Goal: Task Accomplishment & Management: Manage account settings

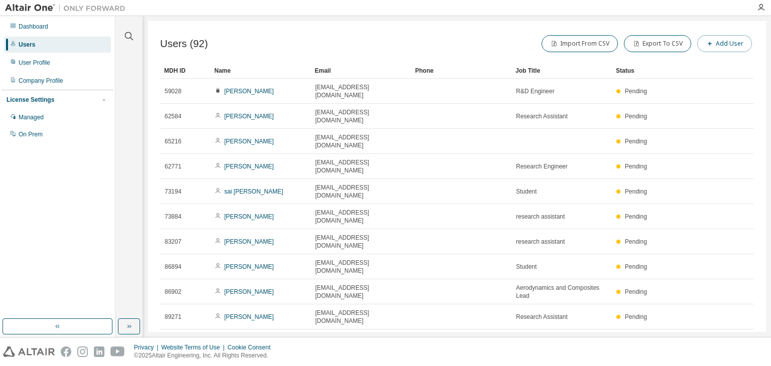
click at [725, 44] on button "Add User" at bounding box center [724, 43] width 55 height 17
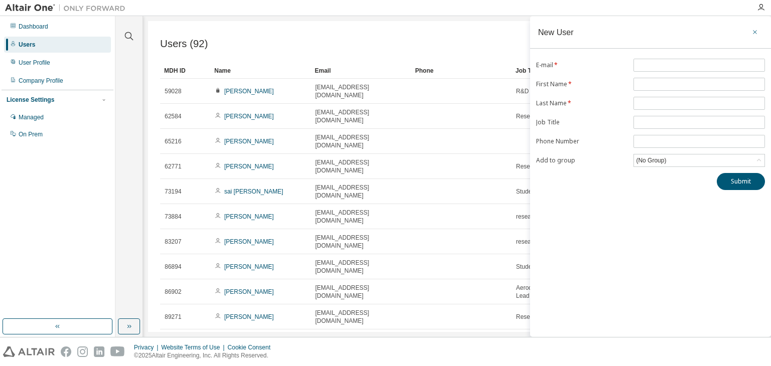
click at [752, 32] on icon "button" at bounding box center [754, 32] width 7 height 8
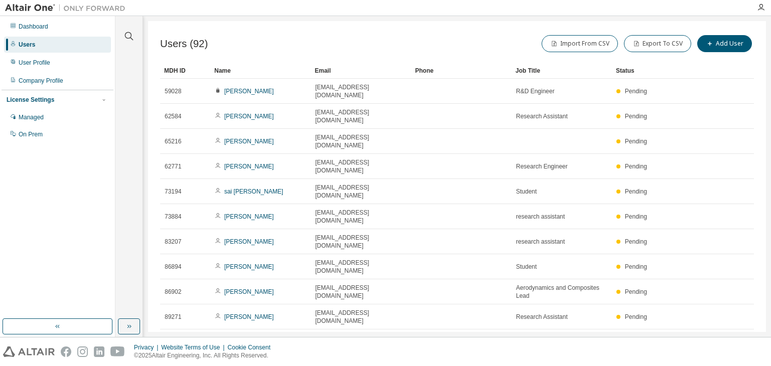
click at [729, 336] on icon "button" at bounding box center [728, 342] width 12 height 12
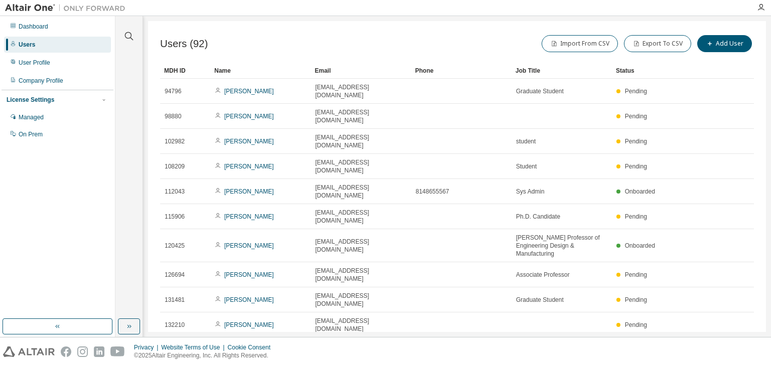
click at [729, 344] on icon "button" at bounding box center [728, 350] width 12 height 12
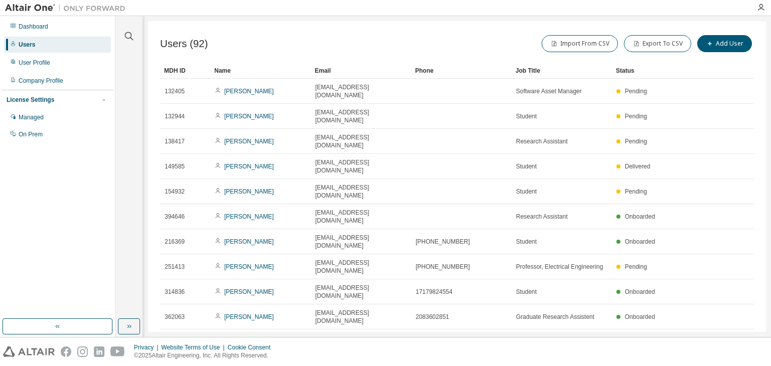
click at [729, 271] on div "Users (92) Import From CSV Export To CSV Add User Clear Load Save Save As Field…" at bounding box center [457, 176] width 618 height 311
click at [731, 336] on icon "button" at bounding box center [728, 342] width 12 height 12
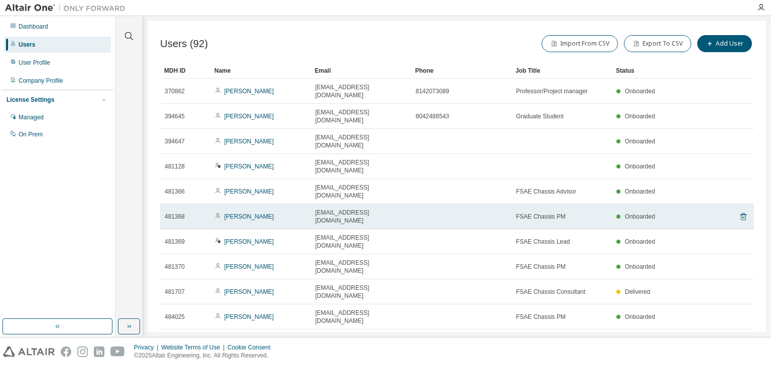
click at [740, 211] on icon at bounding box center [743, 217] width 9 height 12
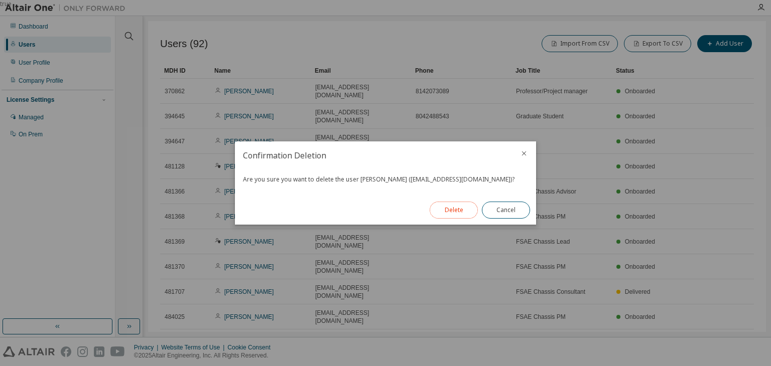
click at [451, 211] on button "Delete" at bounding box center [453, 210] width 48 height 17
click at [512, 209] on button "Close" at bounding box center [506, 210] width 48 height 17
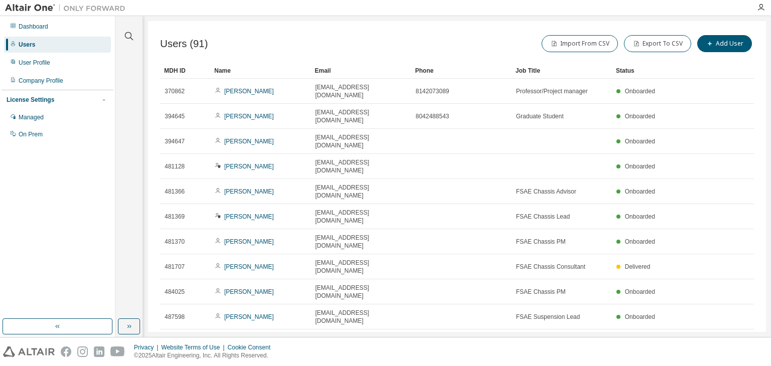
click at [724, 336] on icon "button" at bounding box center [728, 342] width 12 height 12
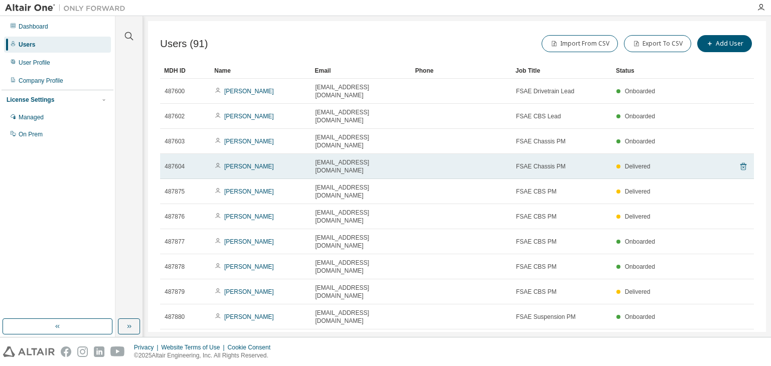
click at [745, 161] on icon at bounding box center [743, 167] width 9 height 12
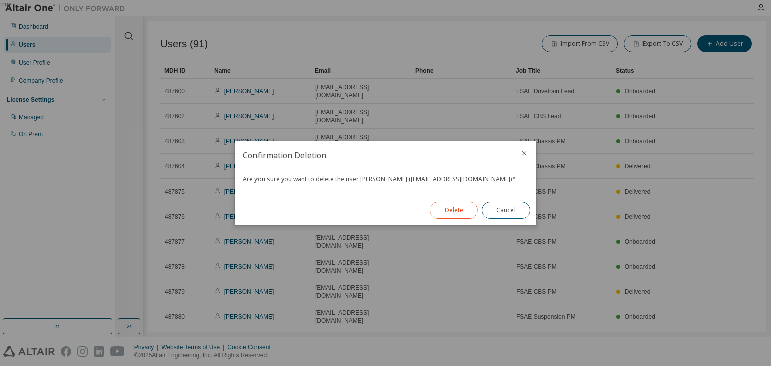
drag, startPoint x: 463, startPoint y: 212, endPoint x: 443, endPoint y: 209, distance: 20.3
click at [443, 209] on button "Delete" at bounding box center [453, 210] width 48 height 17
click at [498, 213] on button "Close" at bounding box center [506, 210] width 48 height 17
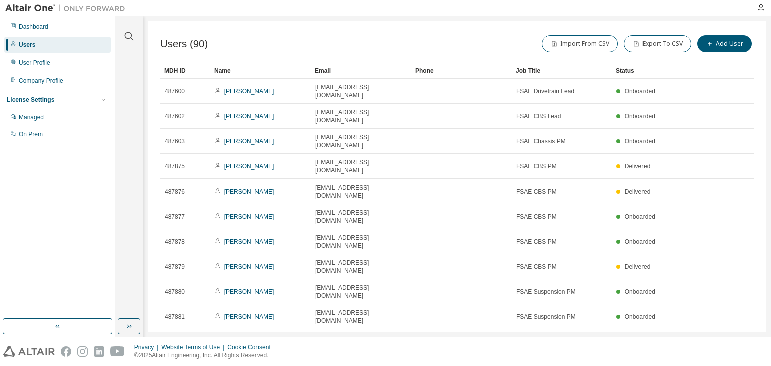
click at [726, 336] on icon "button" at bounding box center [728, 342] width 12 height 12
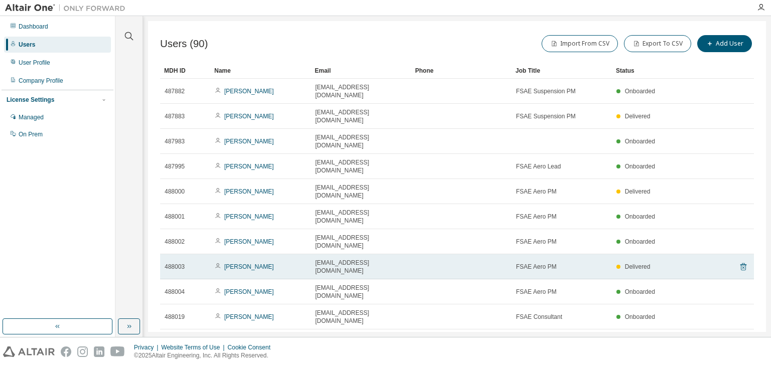
click at [747, 261] on icon at bounding box center [743, 267] width 9 height 12
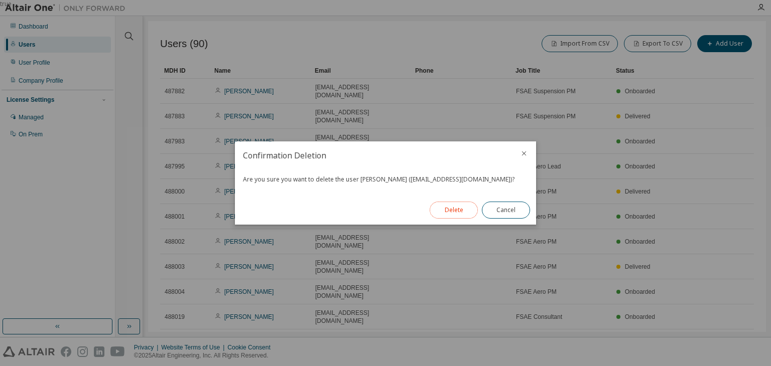
click at [445, 205] on button "Delete" at bounding box center [453, 210] width 48 height 17
click at [507, 201] on div "Close" at bounding box center [506, 210] width 60 height 29
click at [505, 207] on button "Close" at bounding box center [506, 210] width 48 height 17
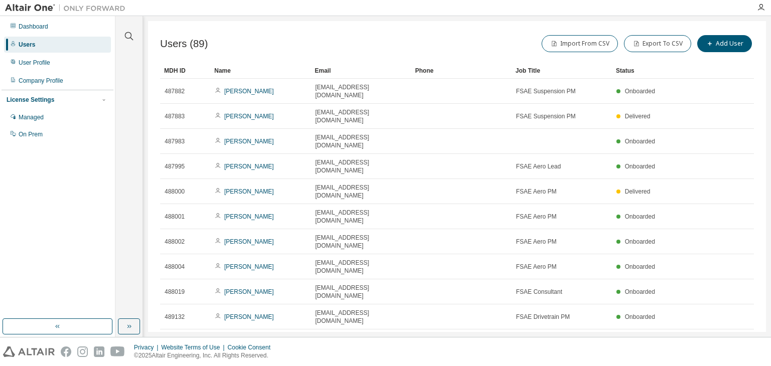
click at [725, 336] on icon "button" at bounding box center [728, 342] width 12 height 12
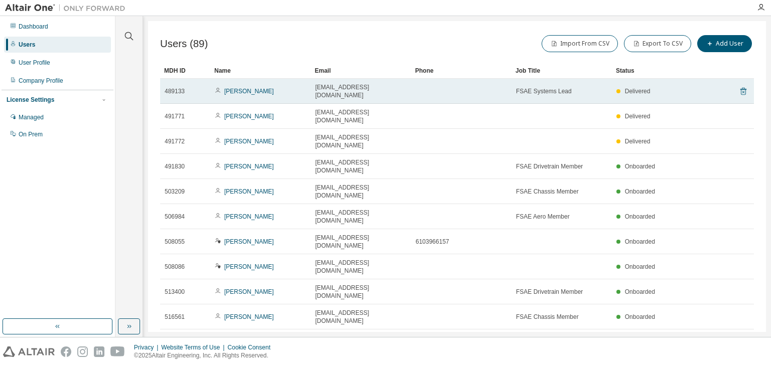
click at [741, 88] on icon at bounding box center [743, 92] width 6 height 8
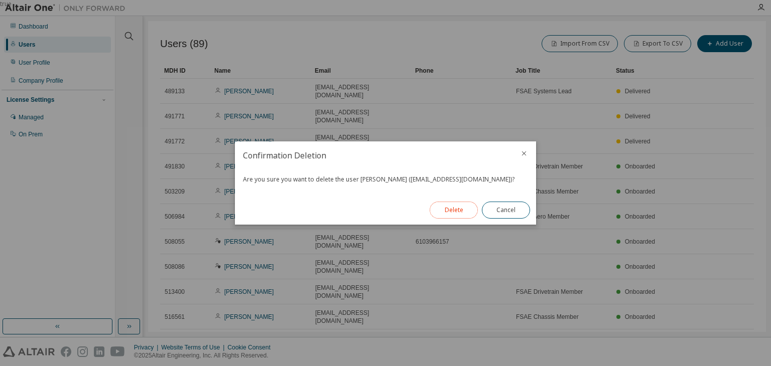
click at [445, 211] on button "Delete" at bounding box center [453, 210] width 48 height 17
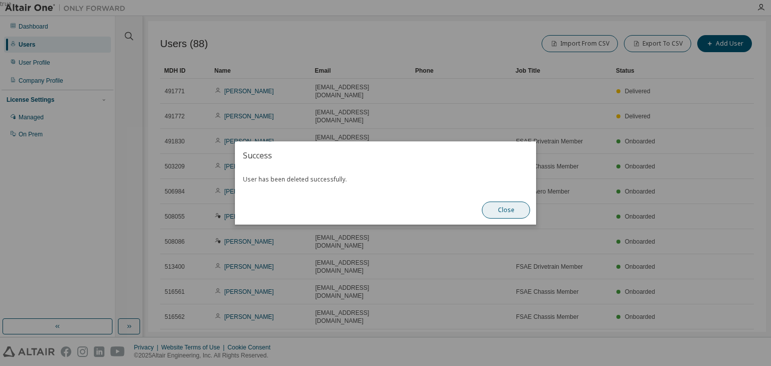
click at [500, 207] on button "Close" at bounding box center [506, 210] width 48 height 17
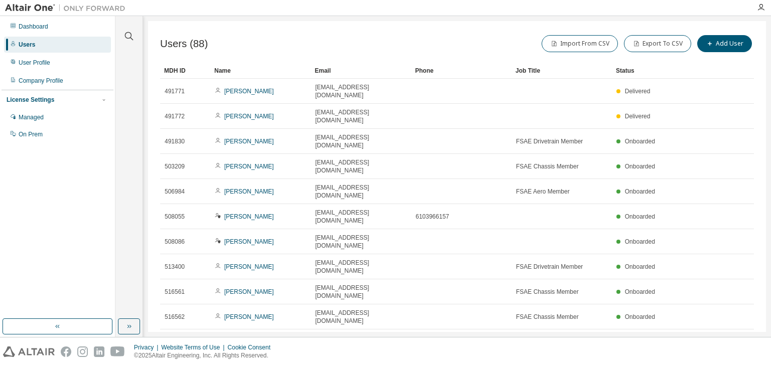
click at [727, 336] on icon "button" at bounding box center [728, 342] width 12 height 12
type input "*"
